Goal: Task Accomplishment & Management: Use online tool/utility

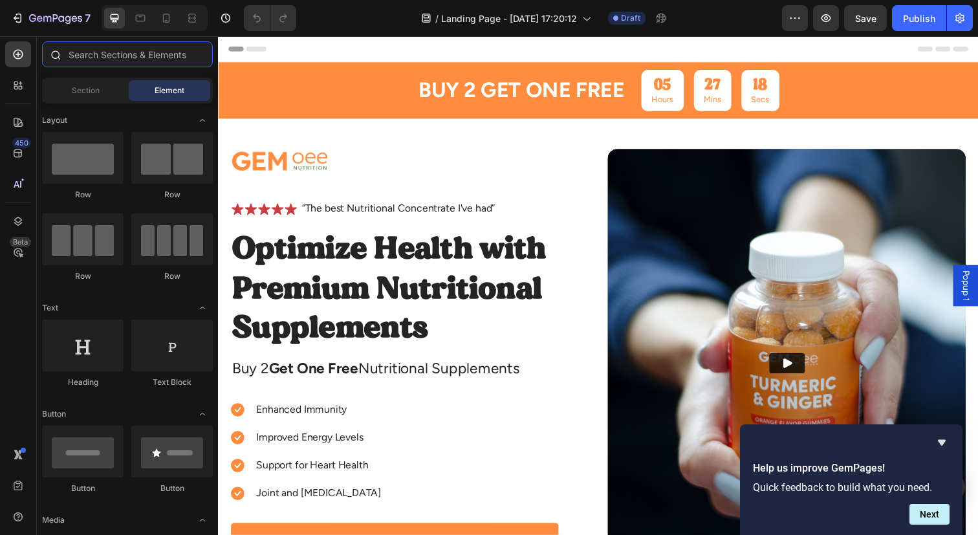
click at [138, 66] on input "text" at bounding box center [127, 54] width 171 height 26
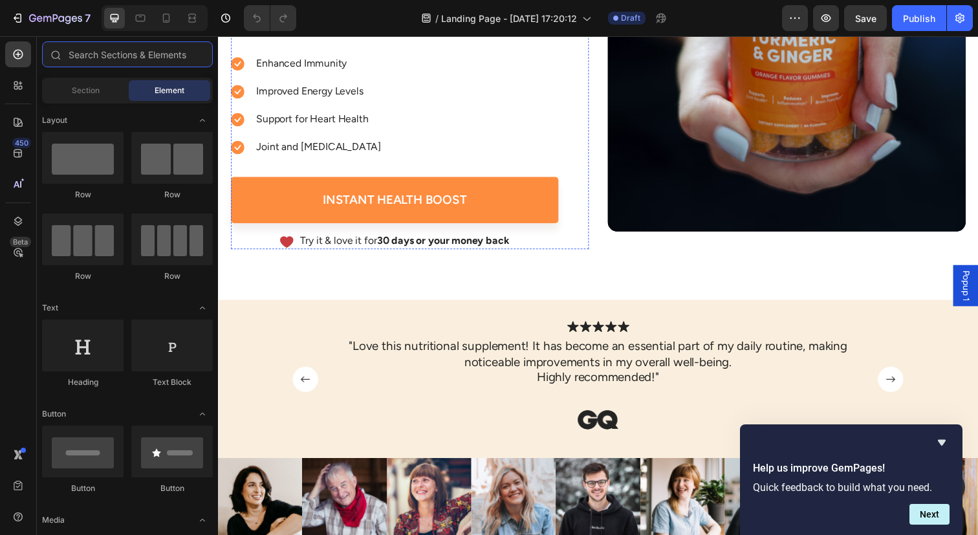
scroll to position [374, 0]
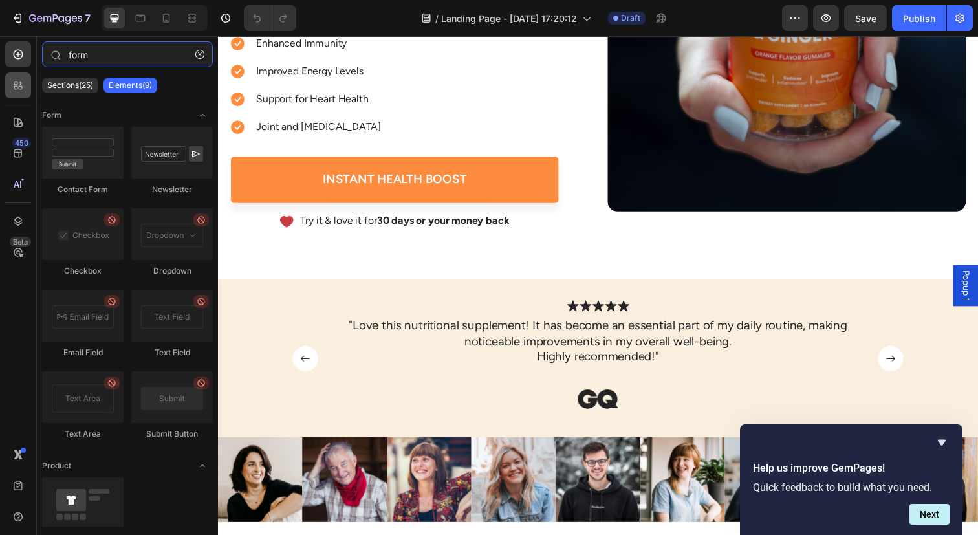
type input "form"
click at [27, 85] on div at bounding box center [18, 85] width 26 height 26
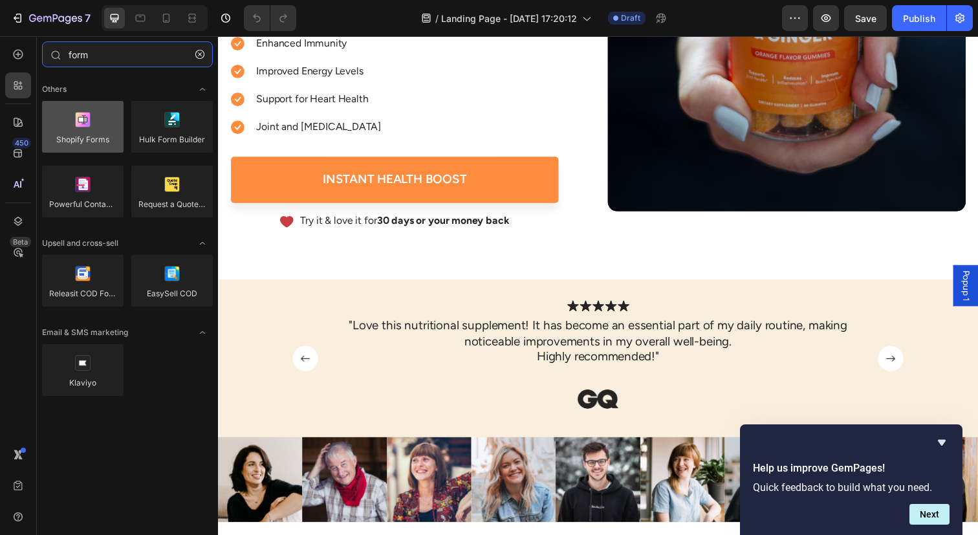
type input "form"
click at [111, 136] on div at bounding box center [83, 127] width 82 height 52
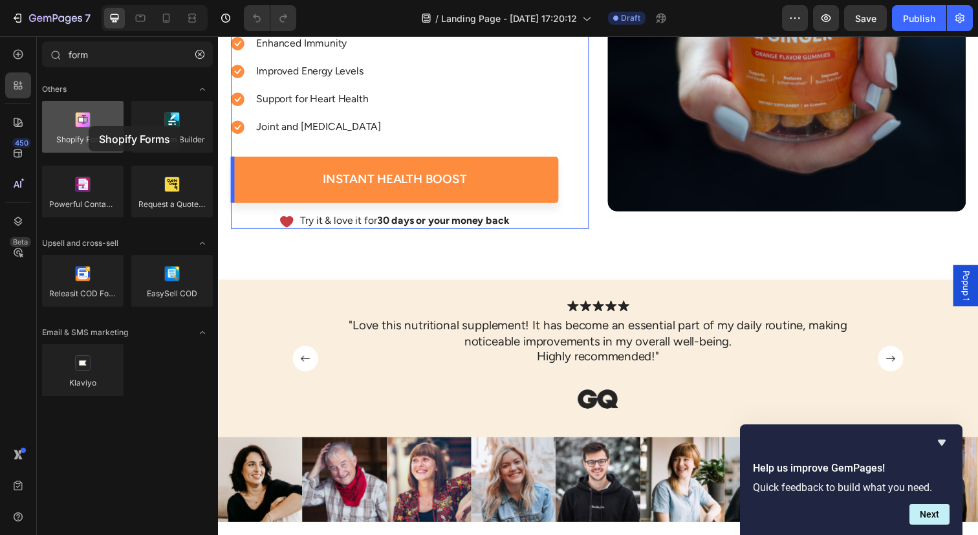
drag, startPoint x: 100, startPoint y: 129, endPoint x: 54, endPoint y: 107, distance: 50.3
click at [54, 107] on div at bounding box center [83, 127] width 82 height 52
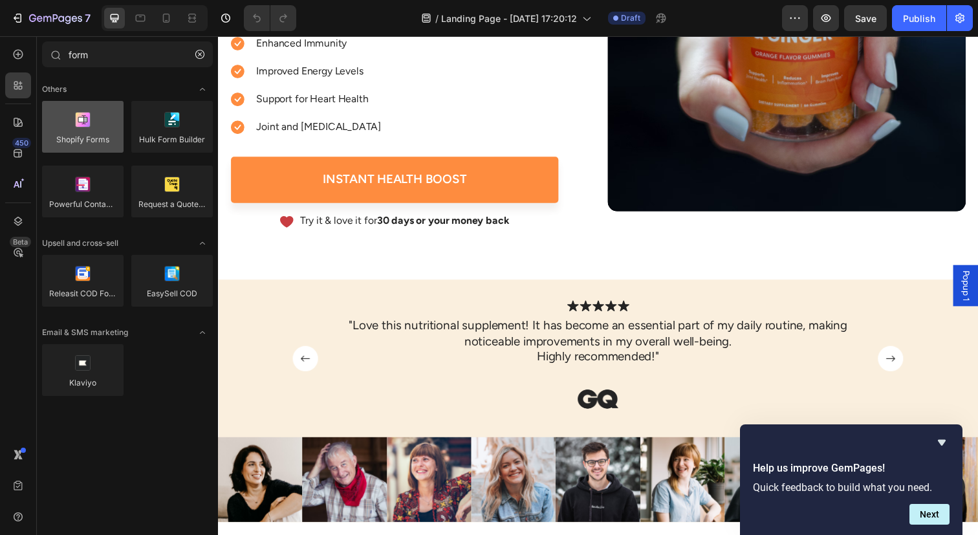
click at [75, 123] on div at bounding box center [83, 127] width 82 height 52
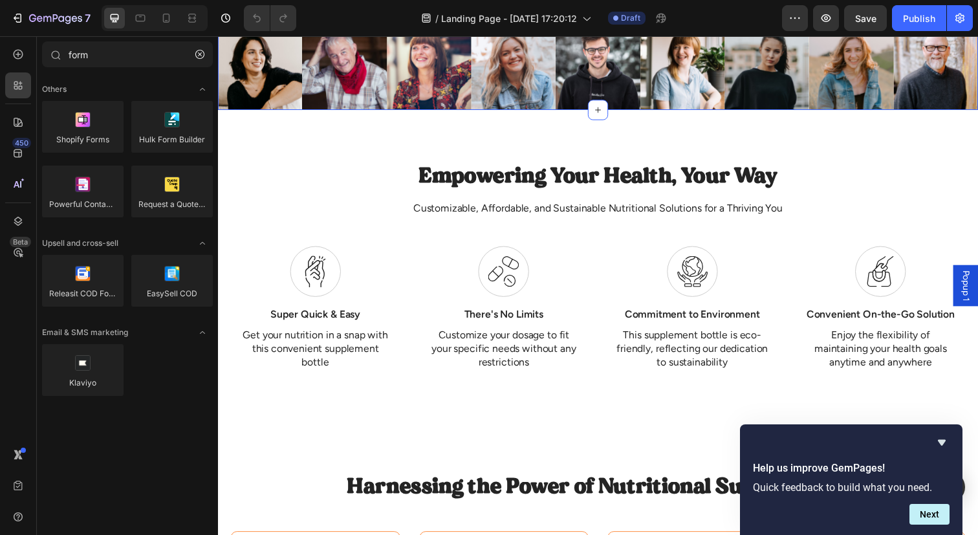
scroll to position [796, 0]
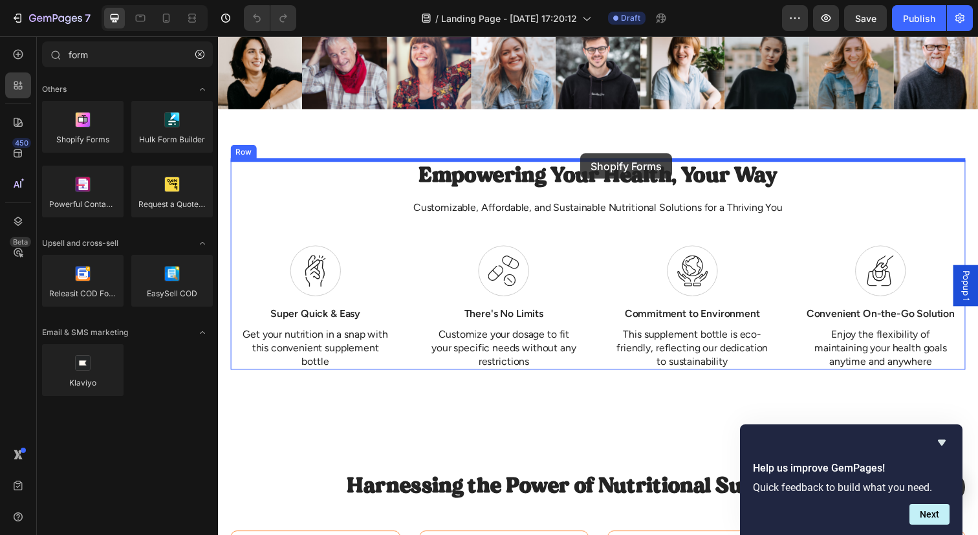
drag, startPoint x: 287, startPoint y: 168, endPoint x: 588, endPoint y: 156, distance: 301.7
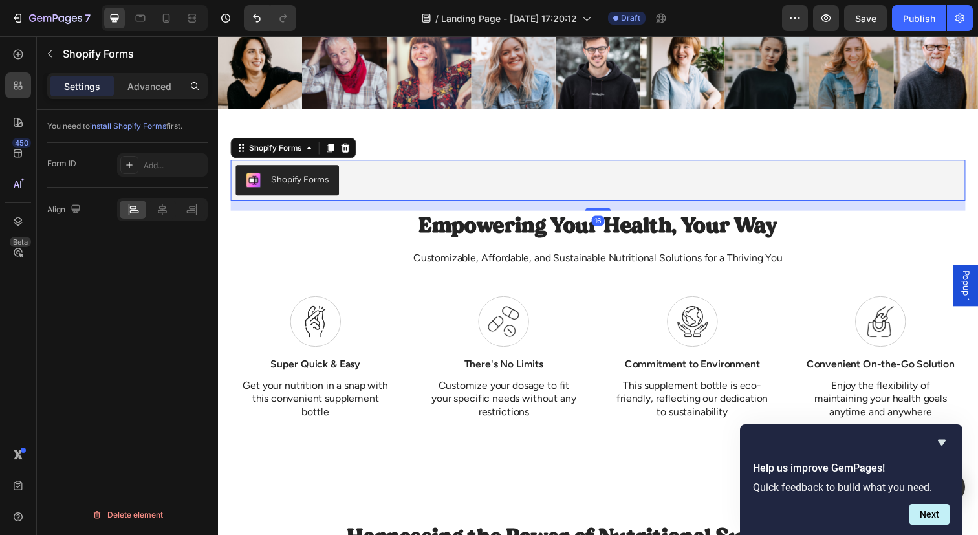
click at [545, 193] on div "Shopify Forms" at bounding box center [606, 183] width 740 height 31
click at [170, 169] on div "Add..." at bounding box center [174, 166] width 61 height 12
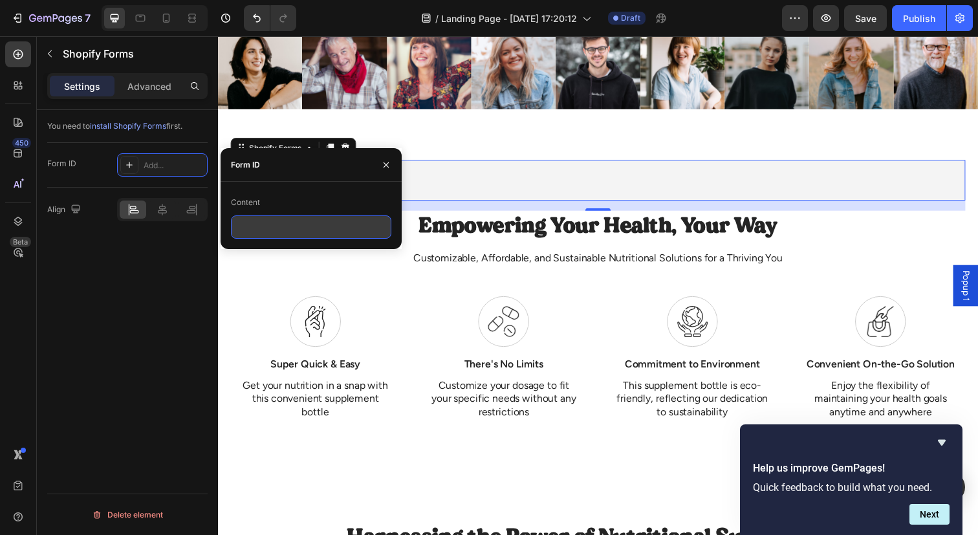
click at [292, 237] on input "text" at bounding box center [311, 226] width 160 height 23
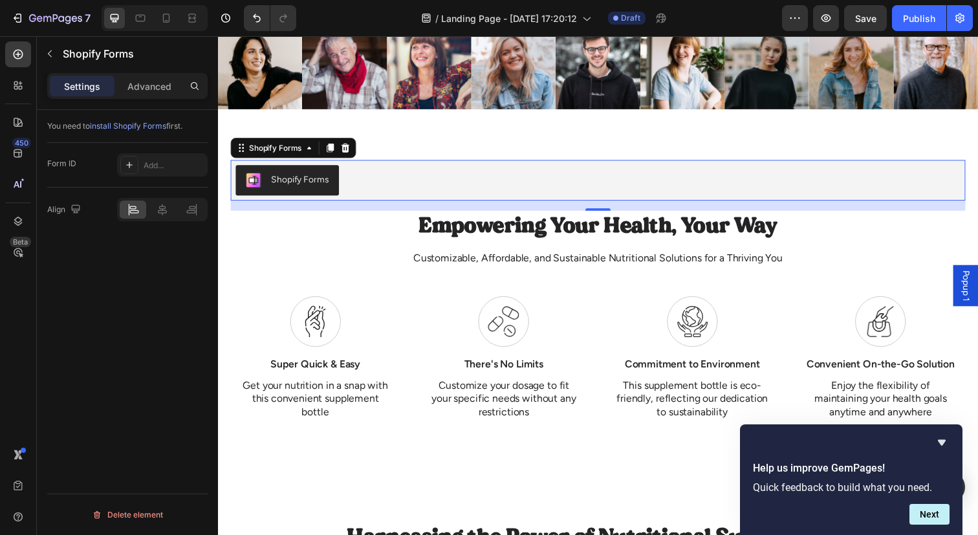
click at [102, 162] on div "Form ID Add..." at bounding box center [127, 164] width 160 height 23
click at [177, 162] on div "Add..." at bounding box center [174, 166] width 61 height 12
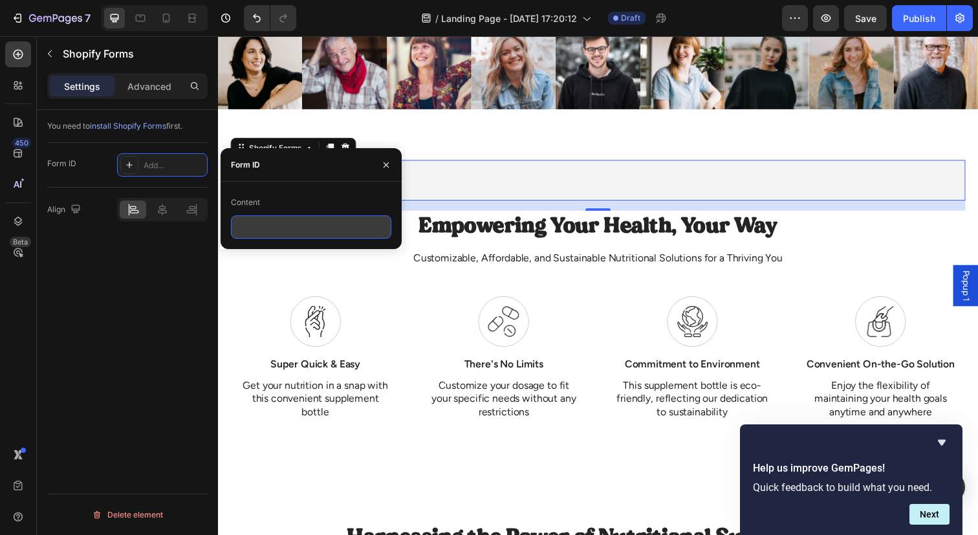
click at [300, 230] on input "text" at bounding box center [311, 226] width 160 height 23
paste input "676025"
type input "676025"
click at [201, 275] on div "You need to install Shopify Forms first. Form ID Add... Align Delete element" at bounding box center [127, 341] width 181 height 462
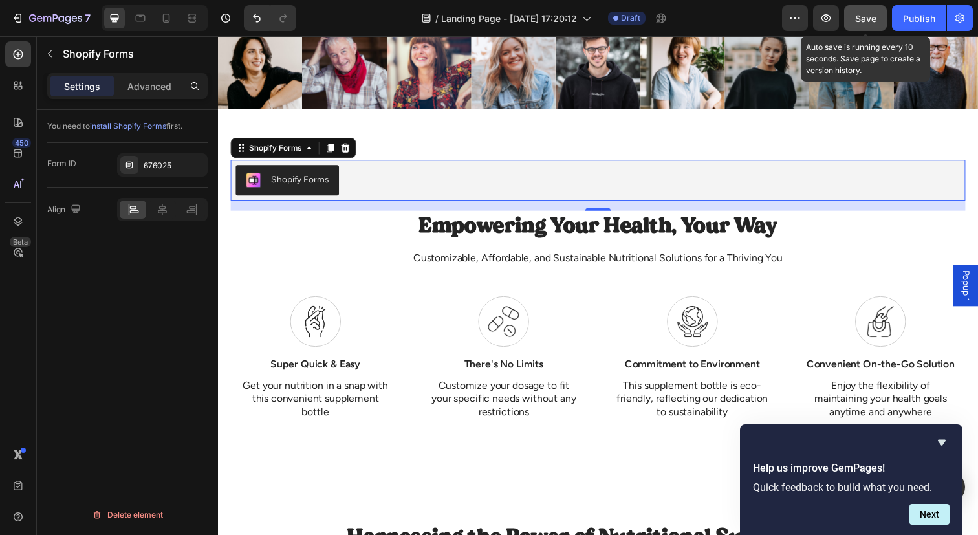
click at [869, 17] on span "Save" at bounding box center [865, 18] width 21 height 11
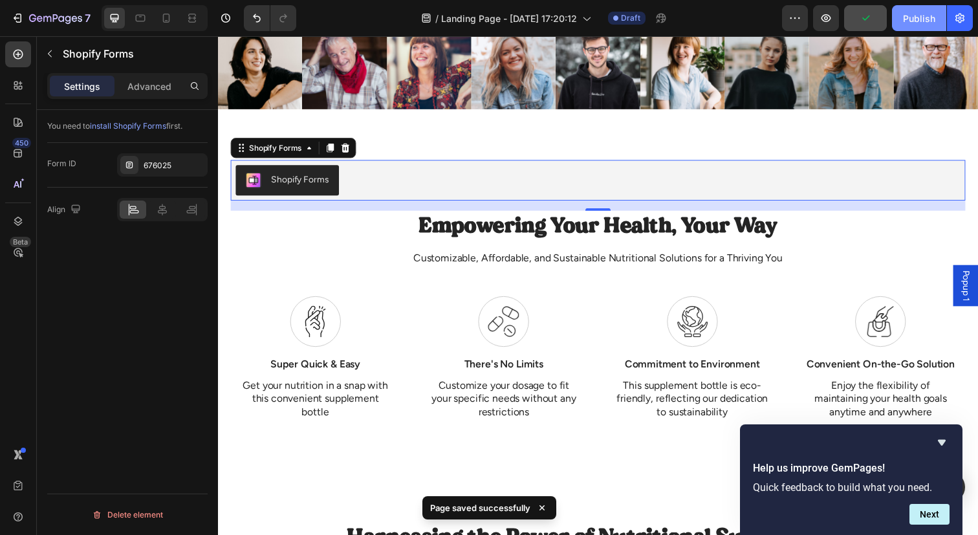
click at [914, 20] on div "Publish" at bounding box center [919, 19] width 32 height 14
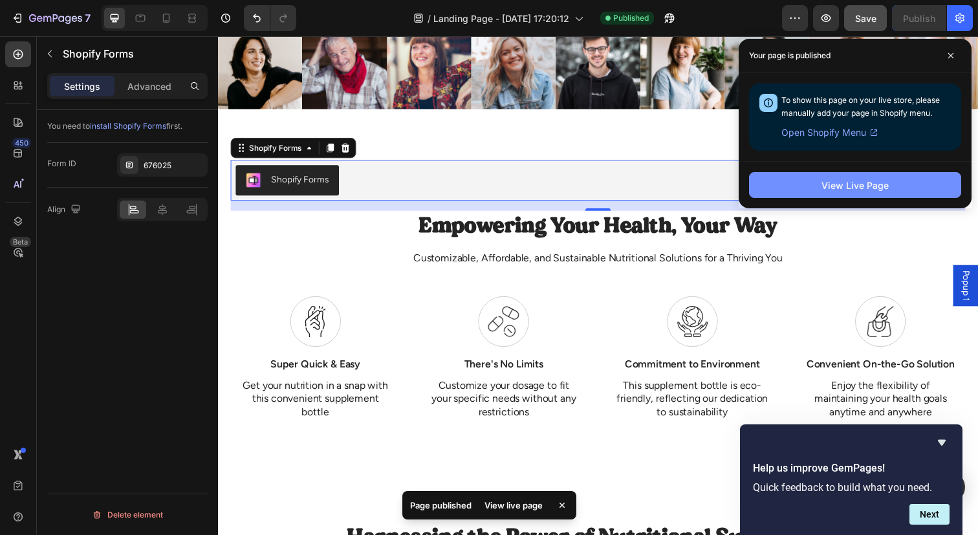
click at [847, 184] on div "View Live Page" at bounding box center [855, 186] width 67 height 14
